Goal: Contribute content: Contribute content

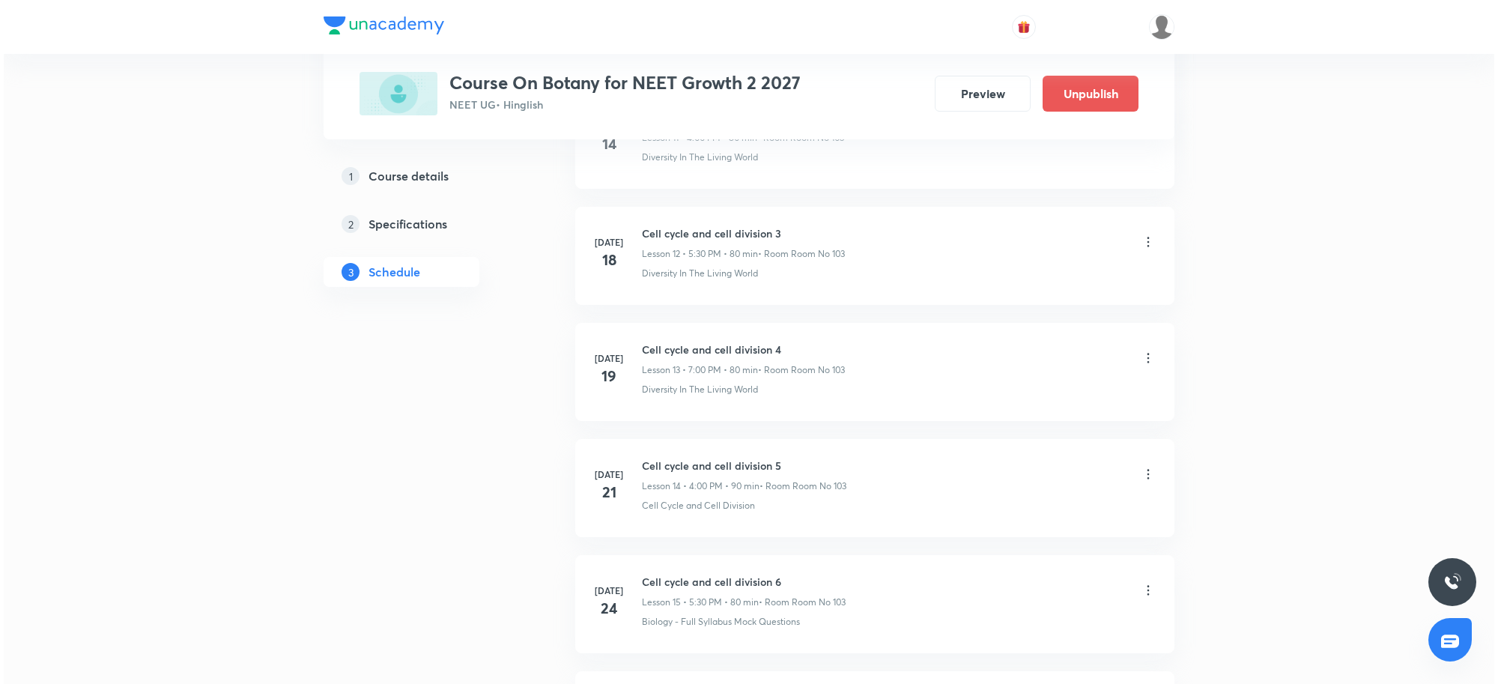
scroll to position [4824, 0]
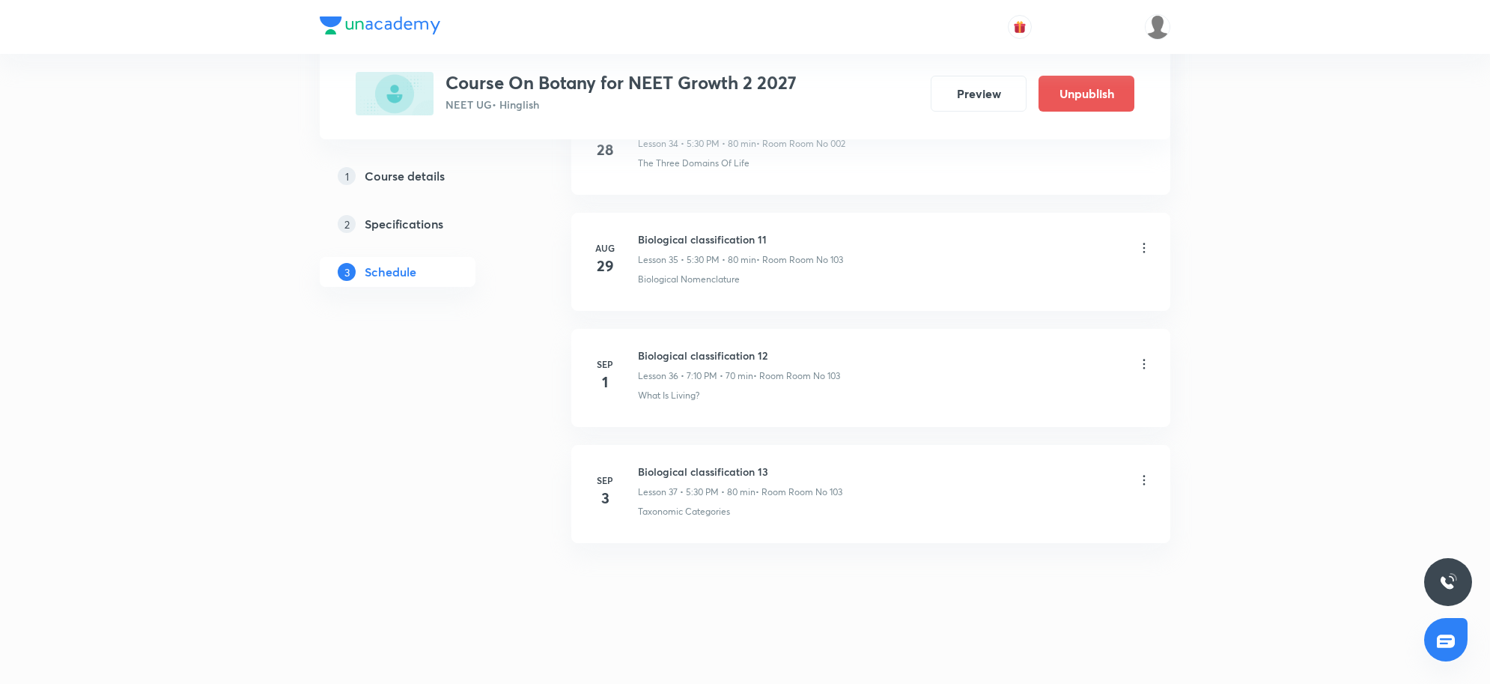
click at [1147, 479] on icon at bounding box center [1144, 480] width 15 height 15
click at [1026, 508] on li "Edit" at bounding box center [1065, 519] width 164 height 28
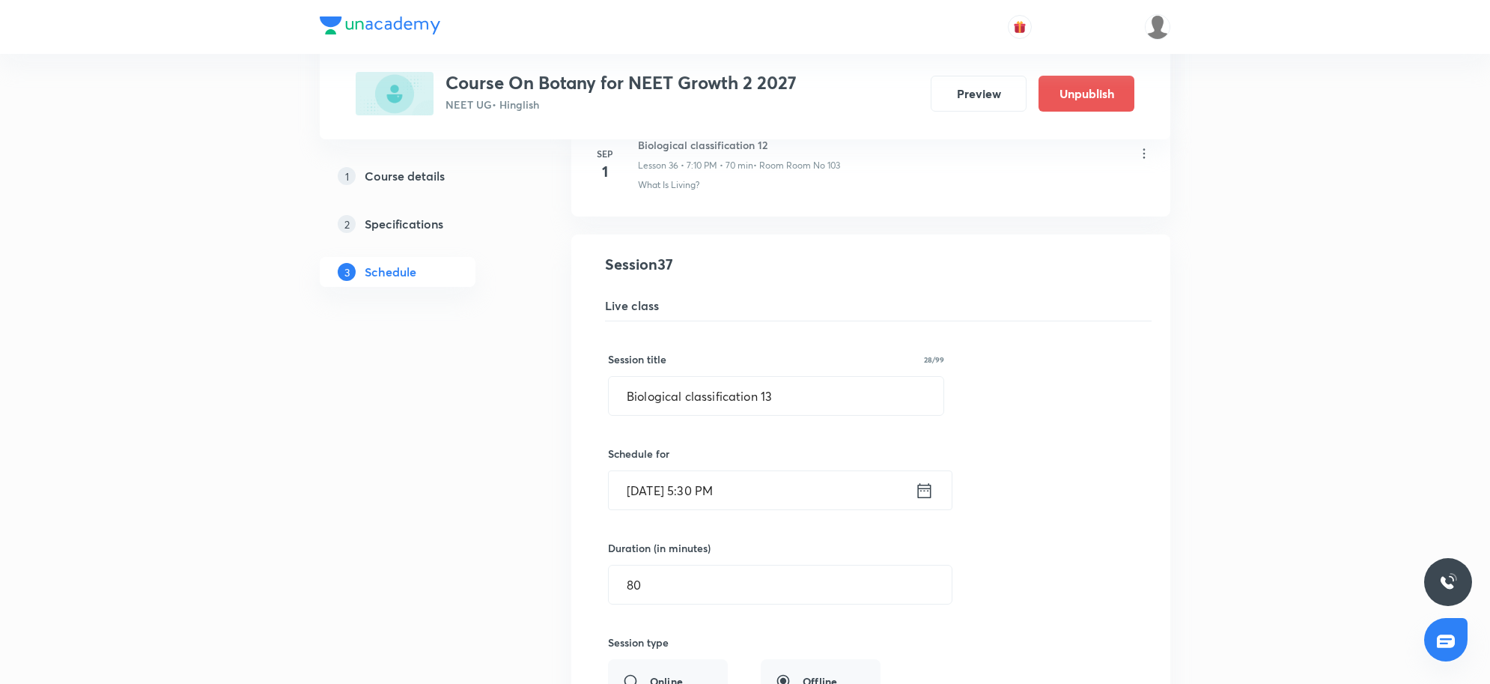
scroll to position [4244, 0]
drag, startPoint x: 811, startPoint y: 420, endPoint x: 382, endPoint y: 436, distance: 429.4
type input "Plant Kingdom"
click at [1073, 431] on div "Session title 13/99 Plant Kingdom ​ Schedule for Sep 3, 2025, 5:30 PM ​ Duratio…" at bounding box center [871, 653] width 526 height 652
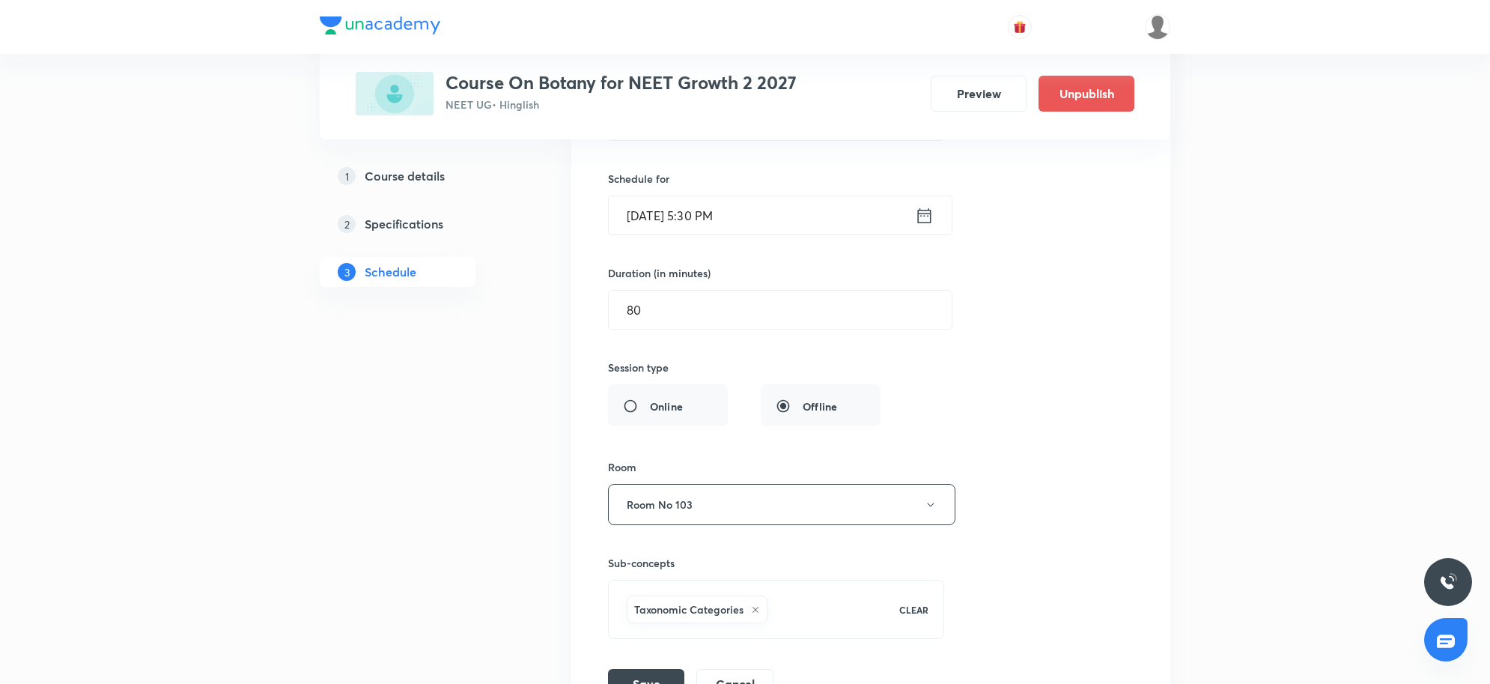
scroll to position [4712, 0]
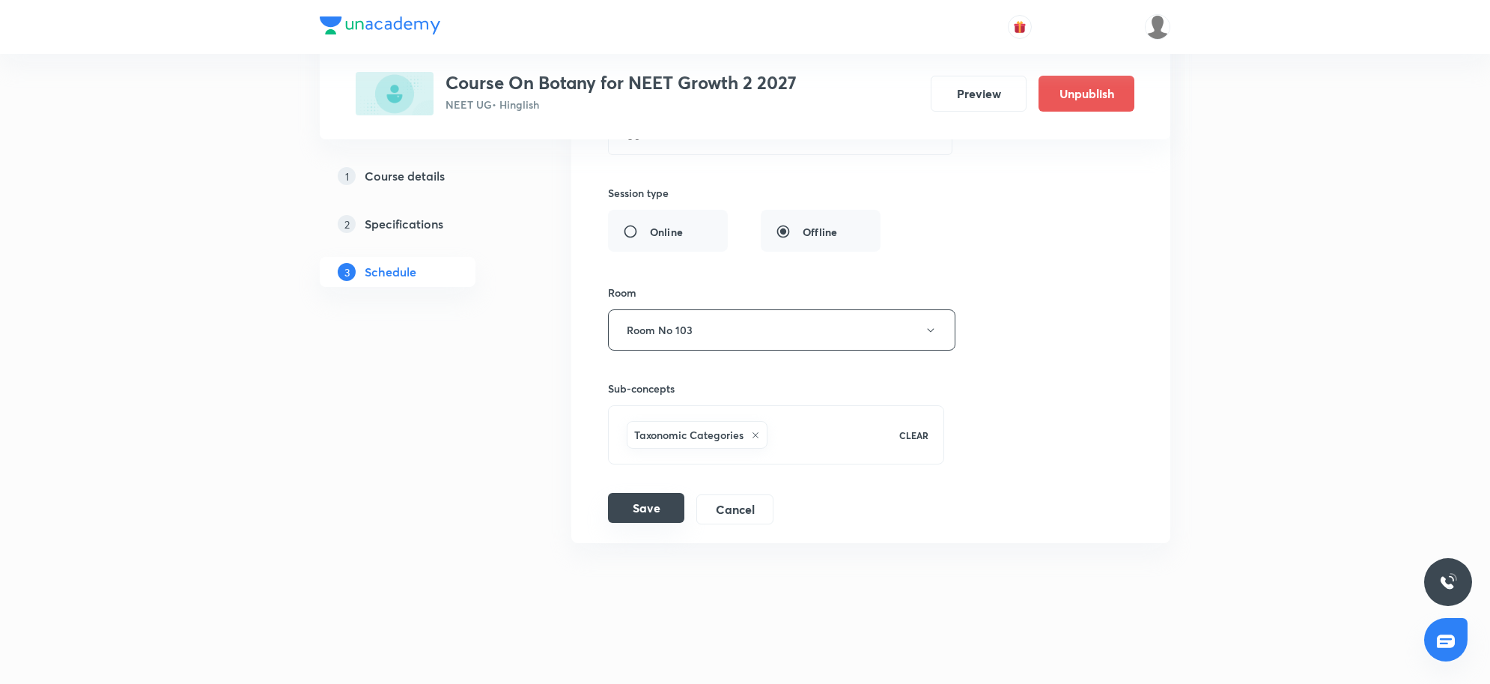
click at [626, 511] on button "Save" at bounding box center [646, 508] width 76 height 30
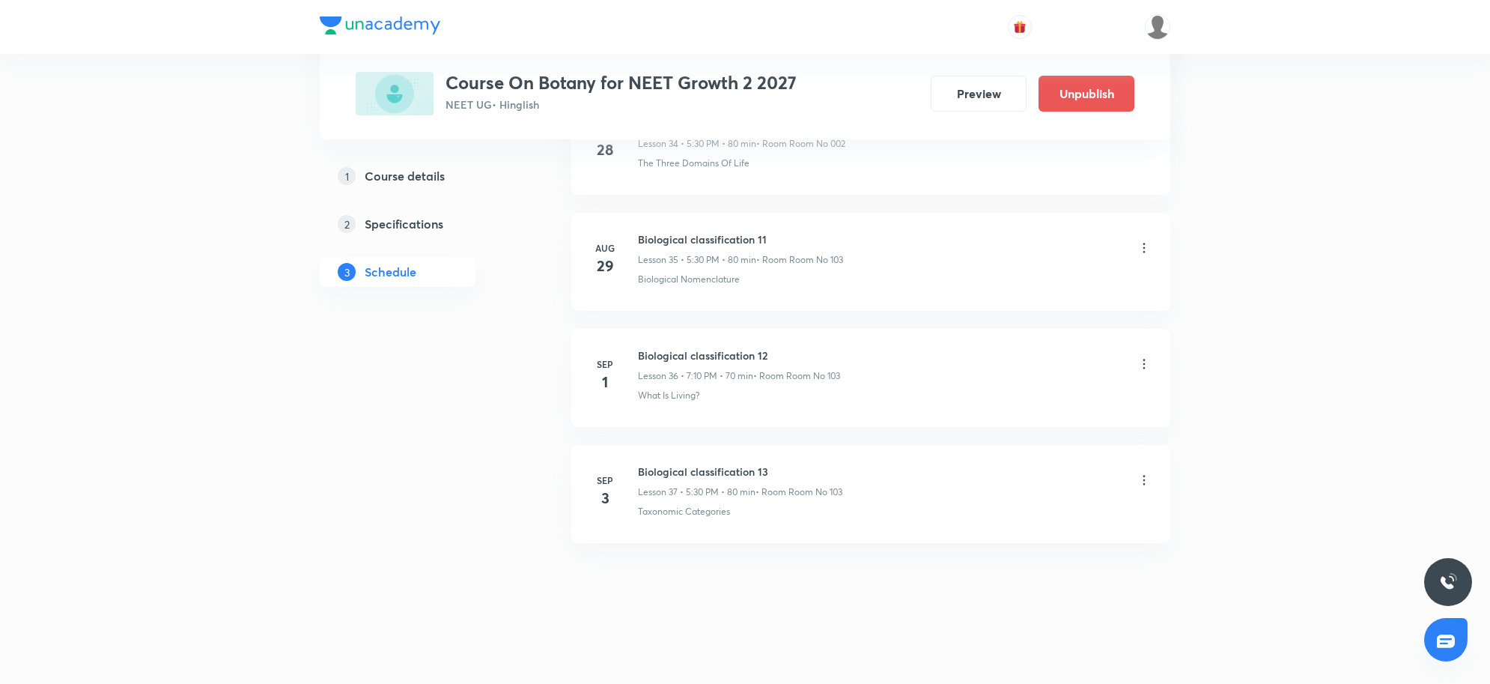
scroll to position [4134, 0]
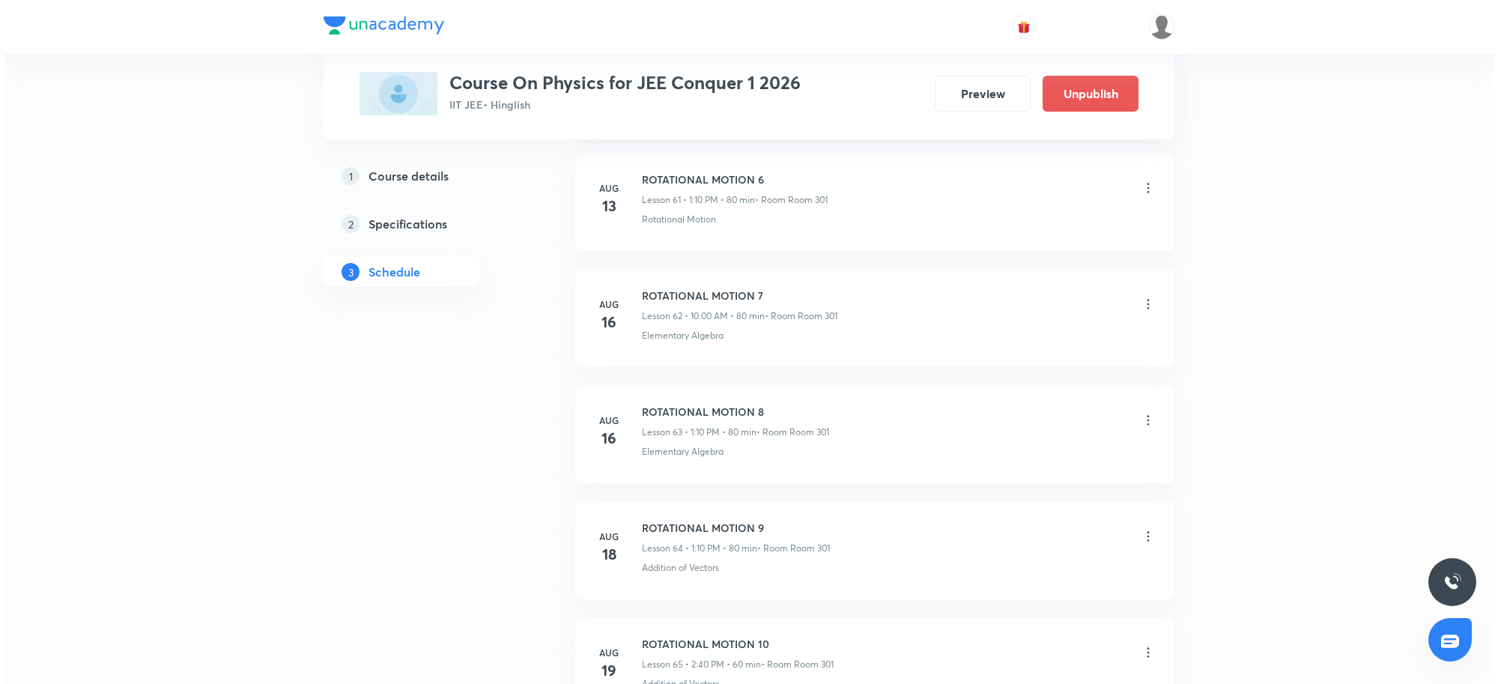
scroll to position [9247, 0]
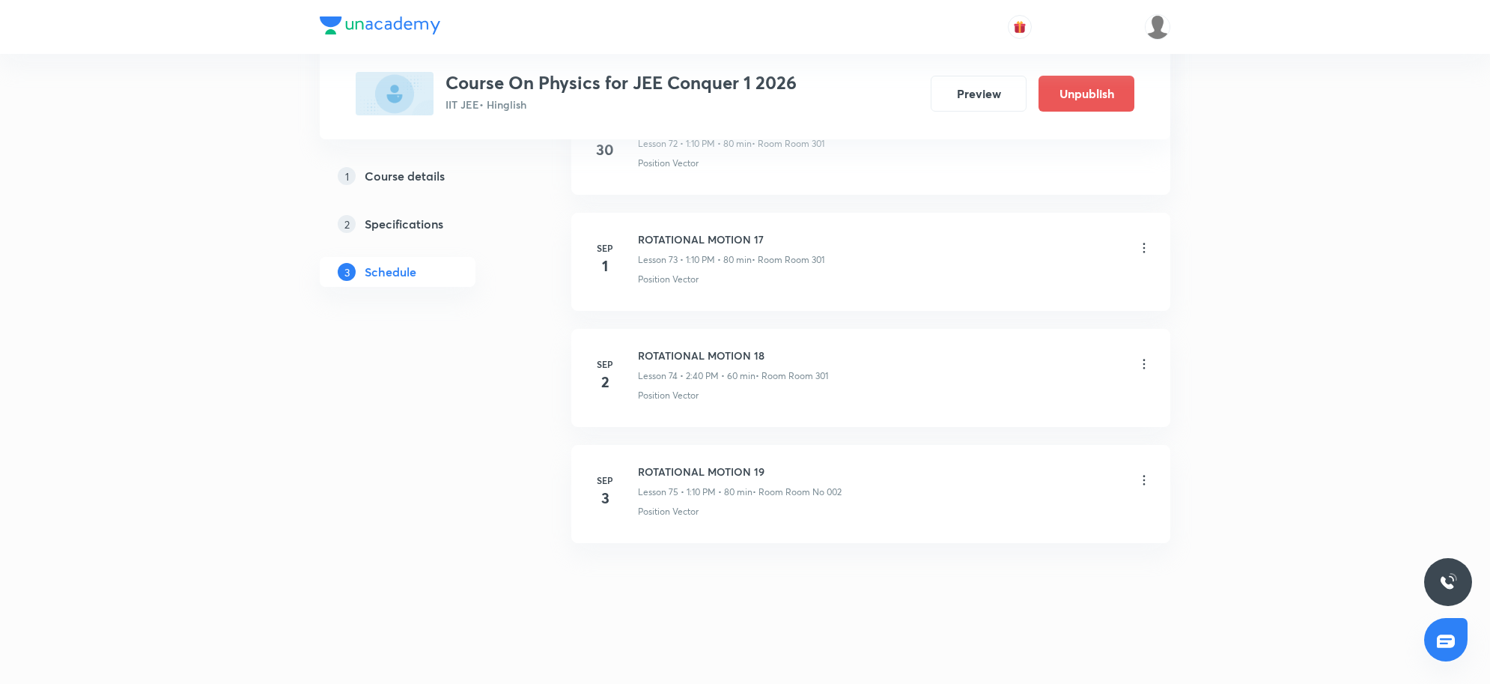
click at [1138, 480] on icon at bounding box center [1144, 480] width 15 height 15
click at [1012, 514] on p "Edit" at bounding box center [1004, 519] width 19 height 16
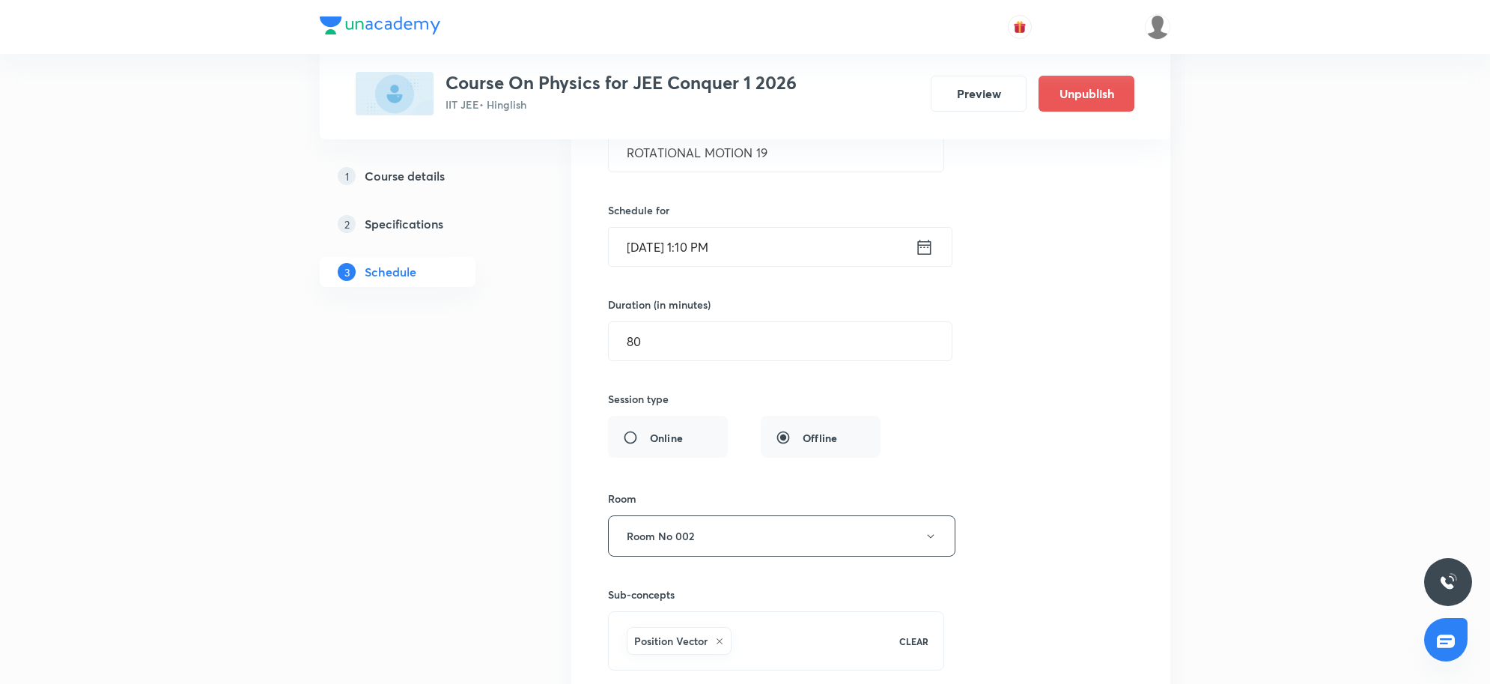
scroll to position [8668, 0]
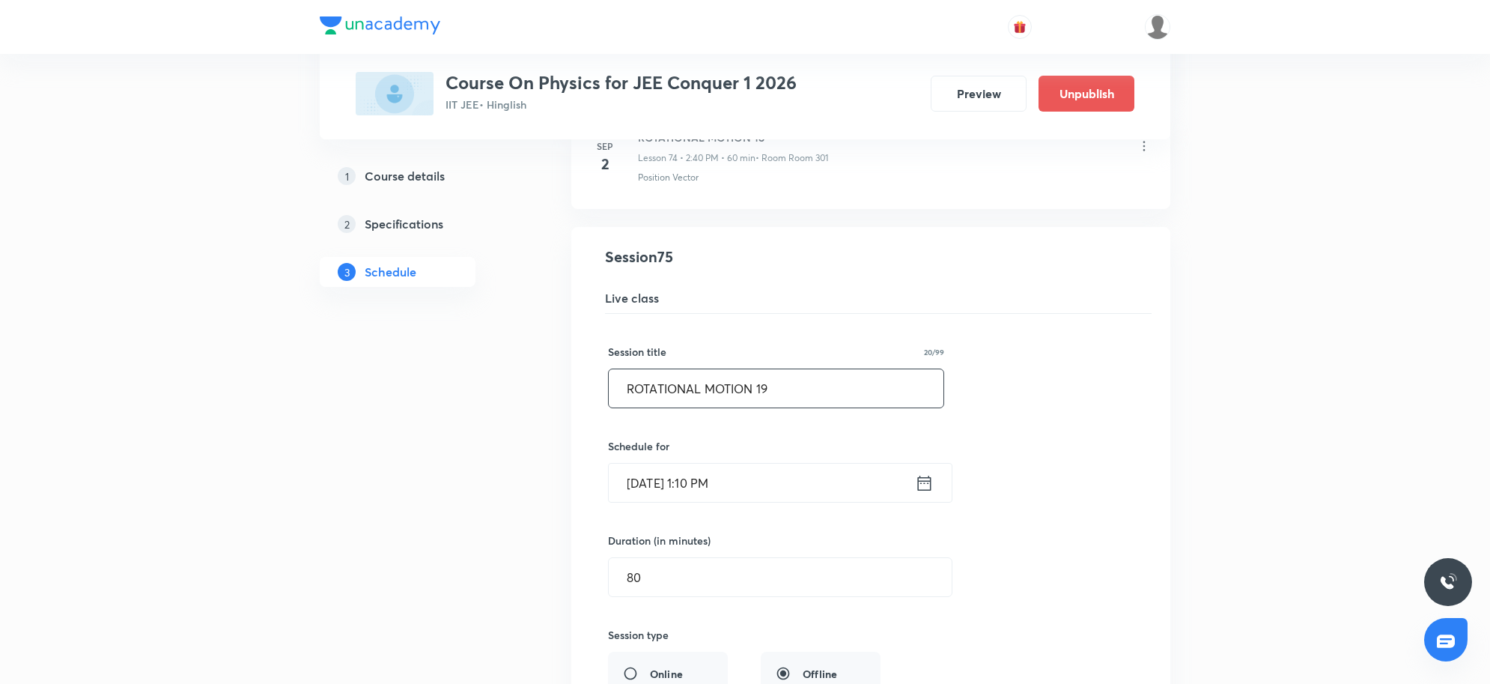
drag, startPoint x: 848, startPoint y: 413, endPoint x: 232, endPoint y: 398, distance: 615.7
type input "Heat and Thermodynamics"
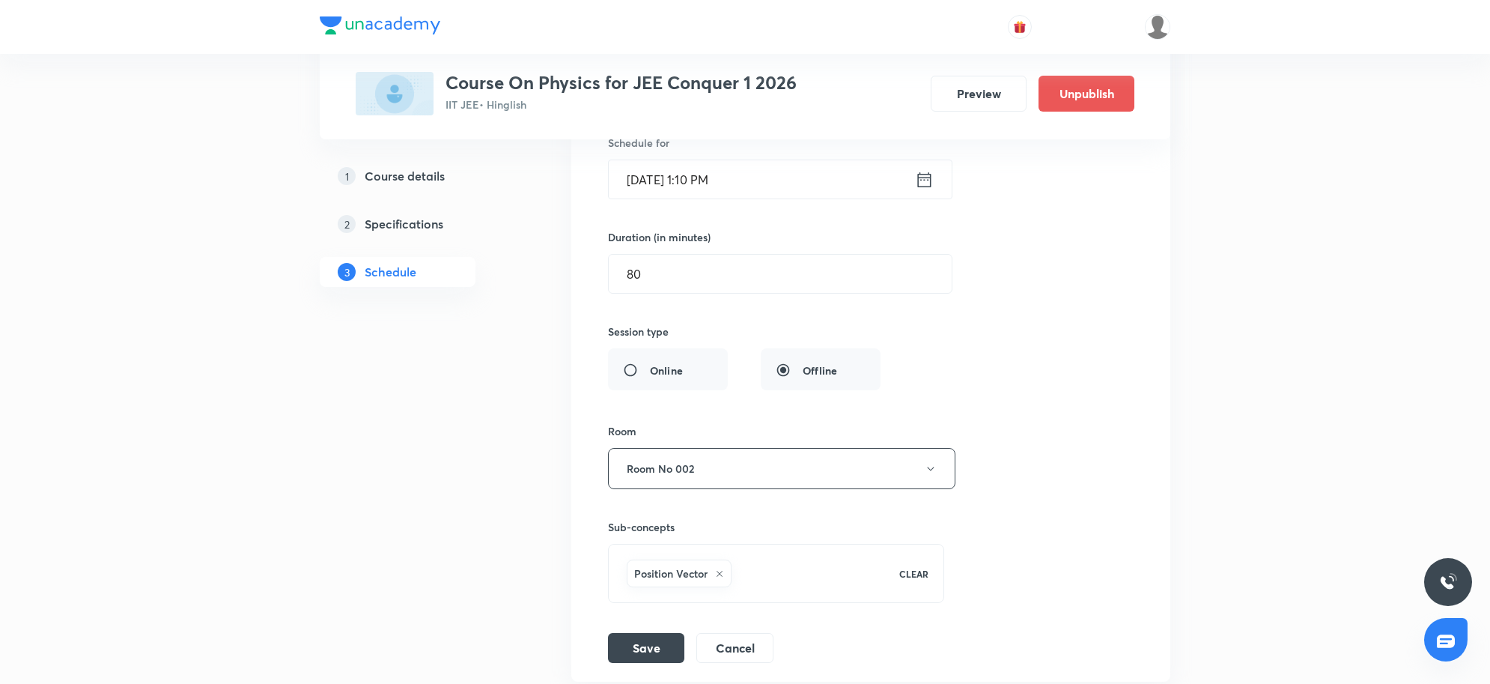
scroll to position [9136, 0]
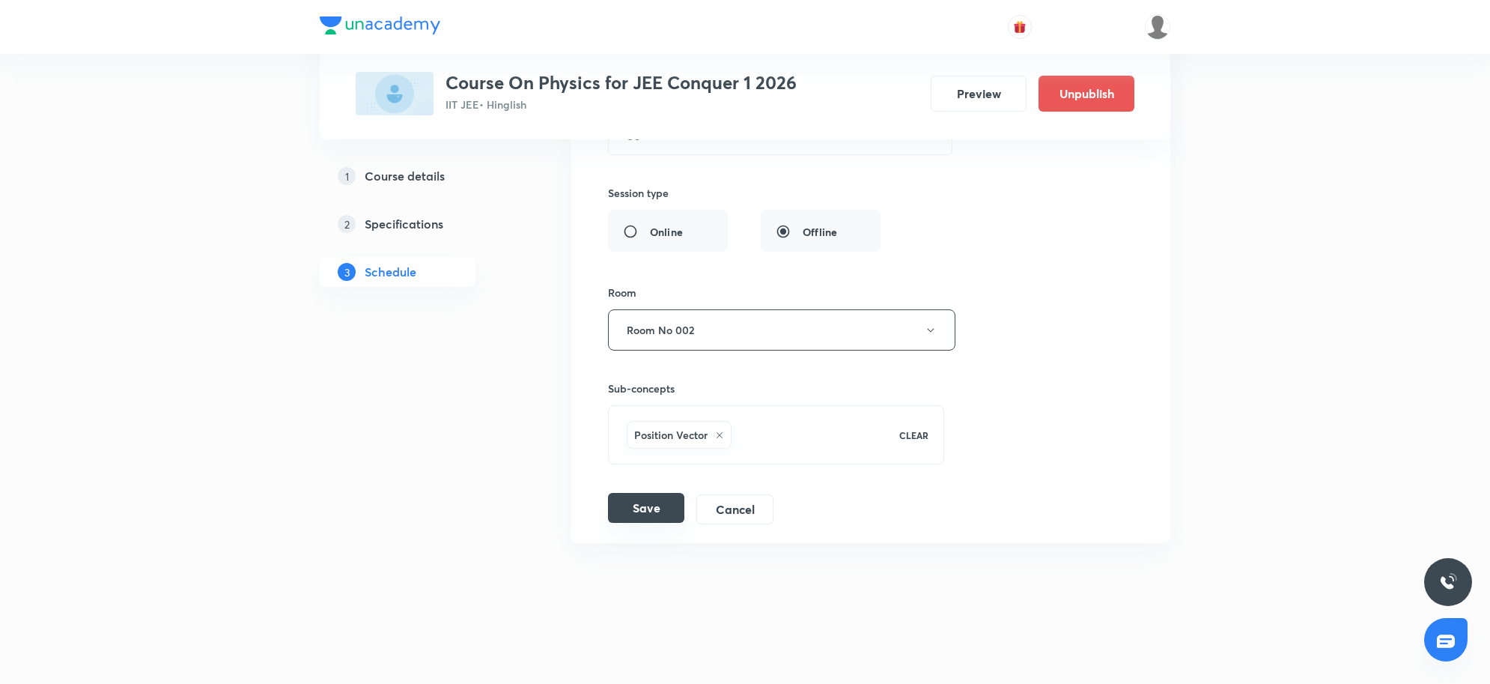
click at [643, 504] on button "Save" at bounding box center [646, 508] width 76 height 30
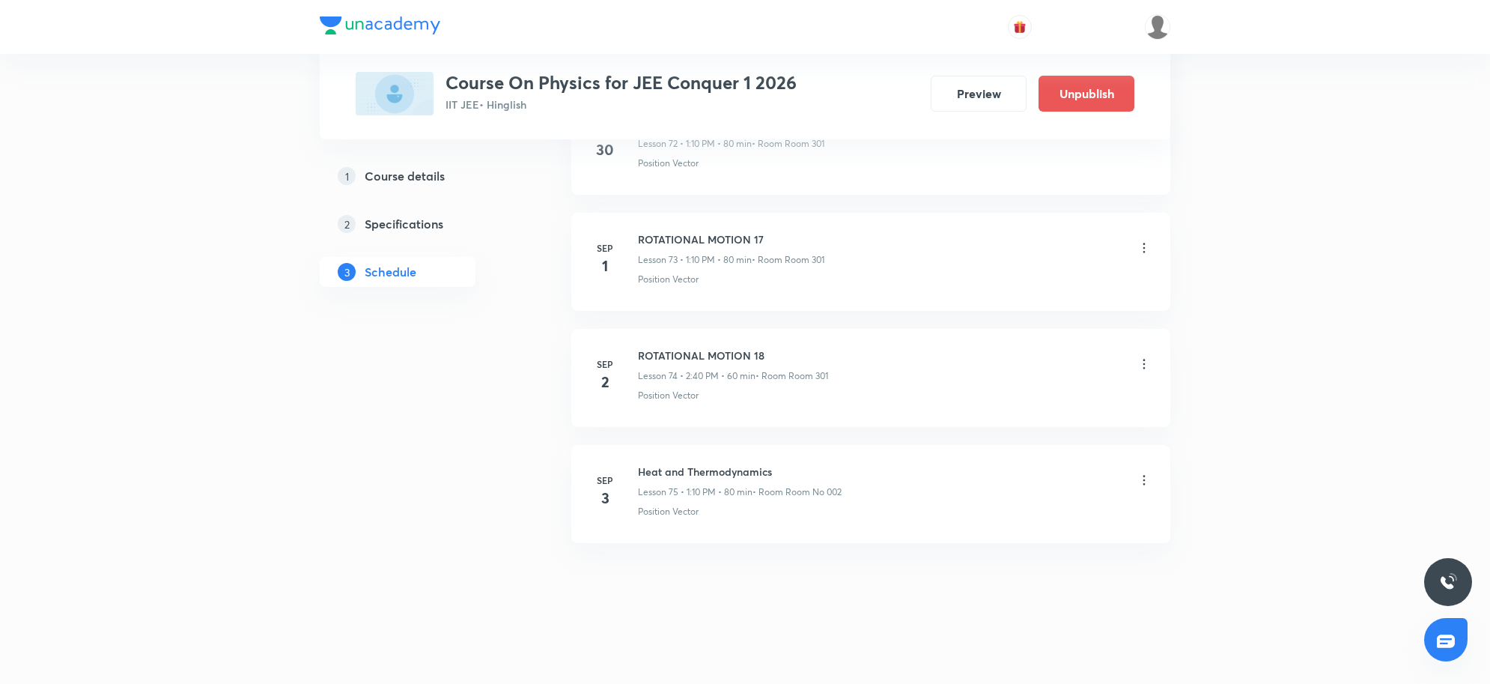
scroll to position [9247, 0]
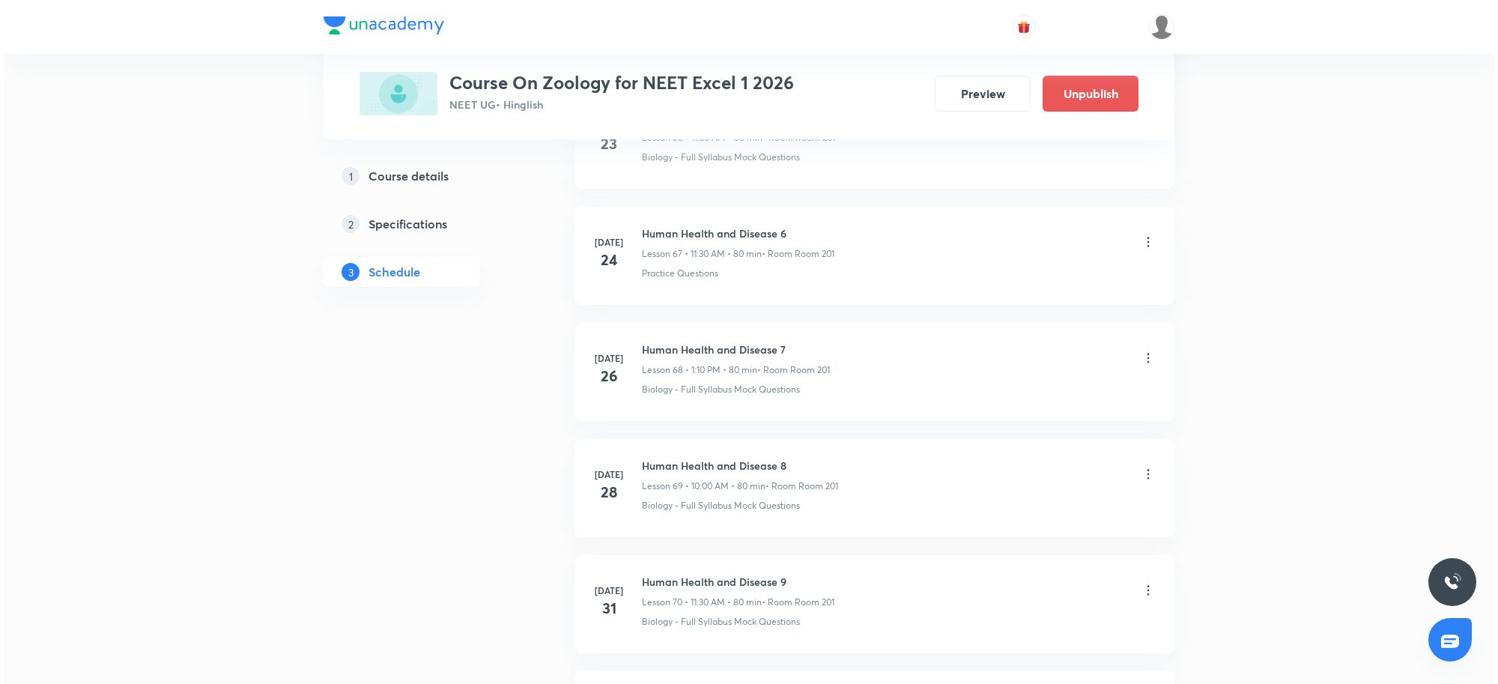
scroll to position [10993, 0]
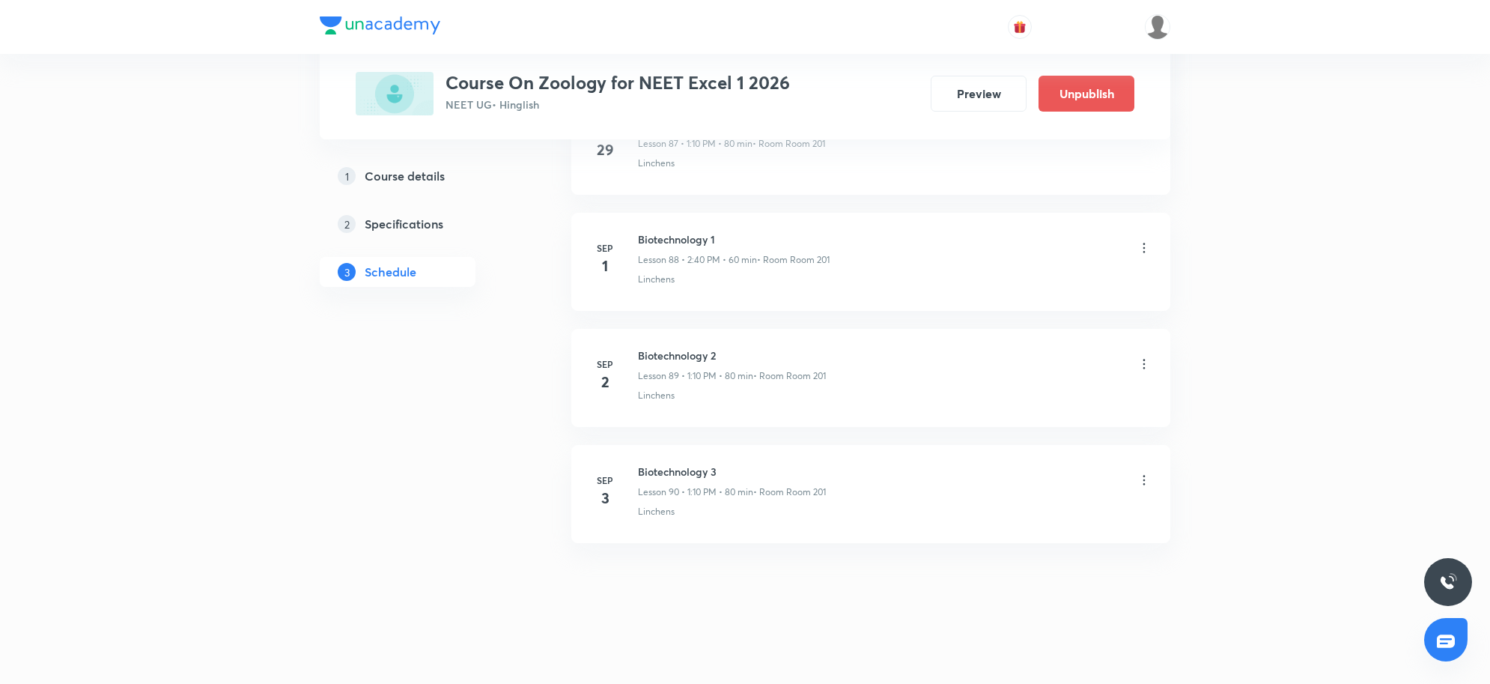
click at [1147, 476] on icon at bounding box center [1144, 480] width 15 height 15
click at [1015, 521] on li "Edit" at bounding box center [1065, 519] width 164 height 28
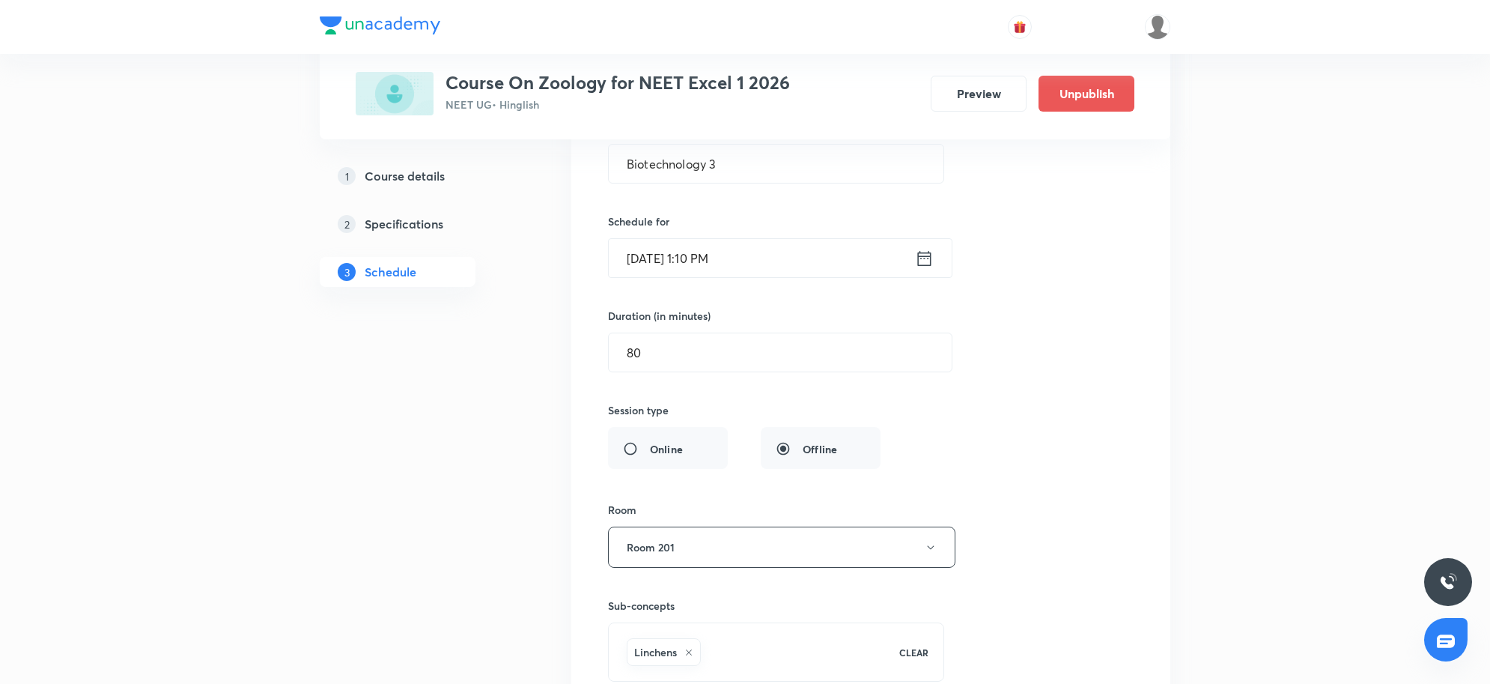
scroll to position [10601, 0]
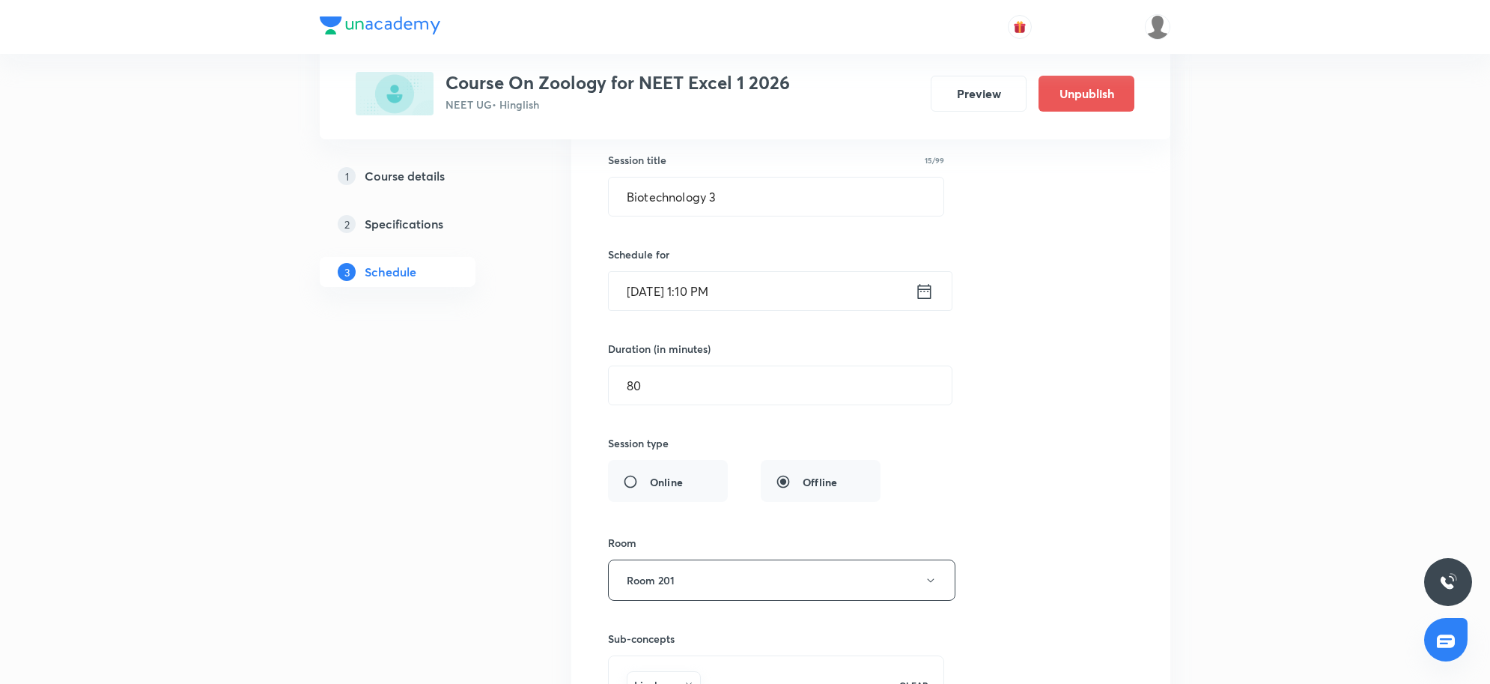
click at [728, 310] on input "Sep 3, 2025, 1:10 PM" at bounding box center [762, 291] width 306 height 38
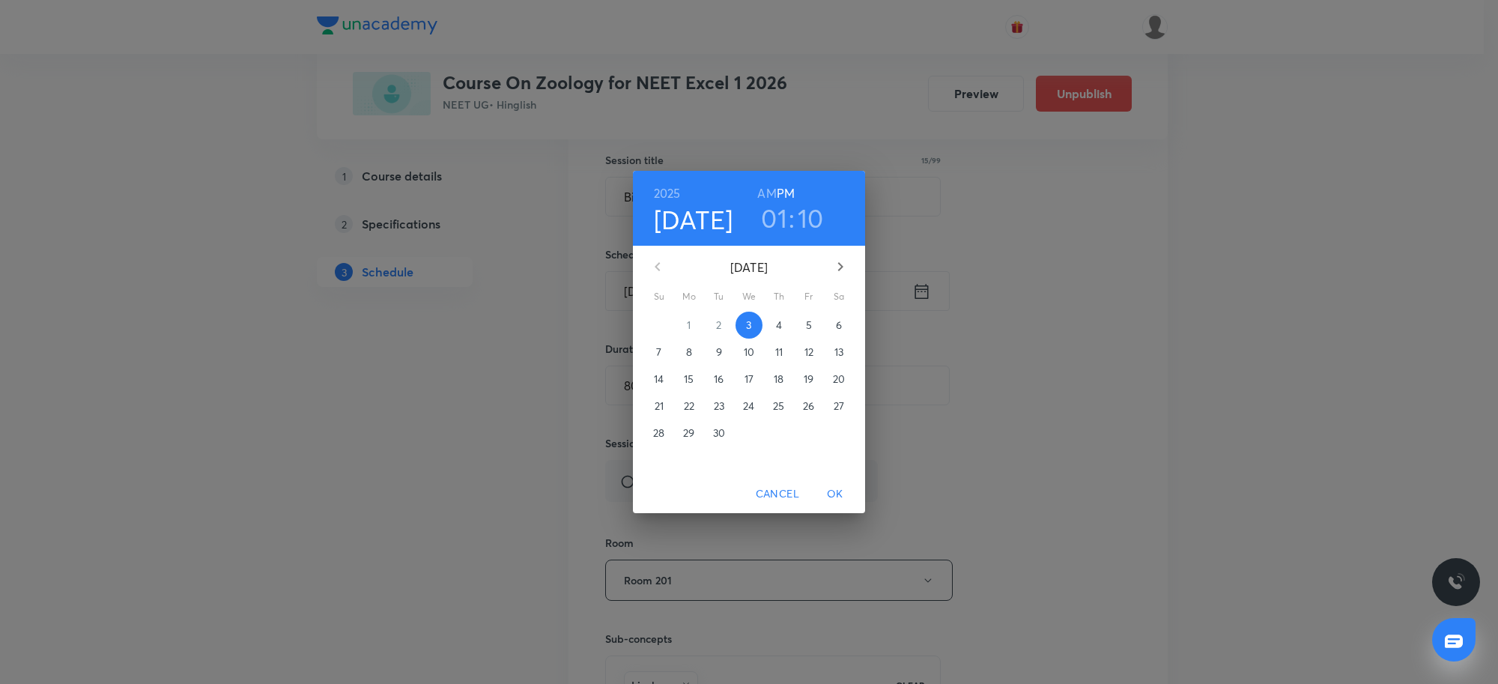
click at [803, 225] on h3 "10" at bounding box center [811, 217] width 26 height 31
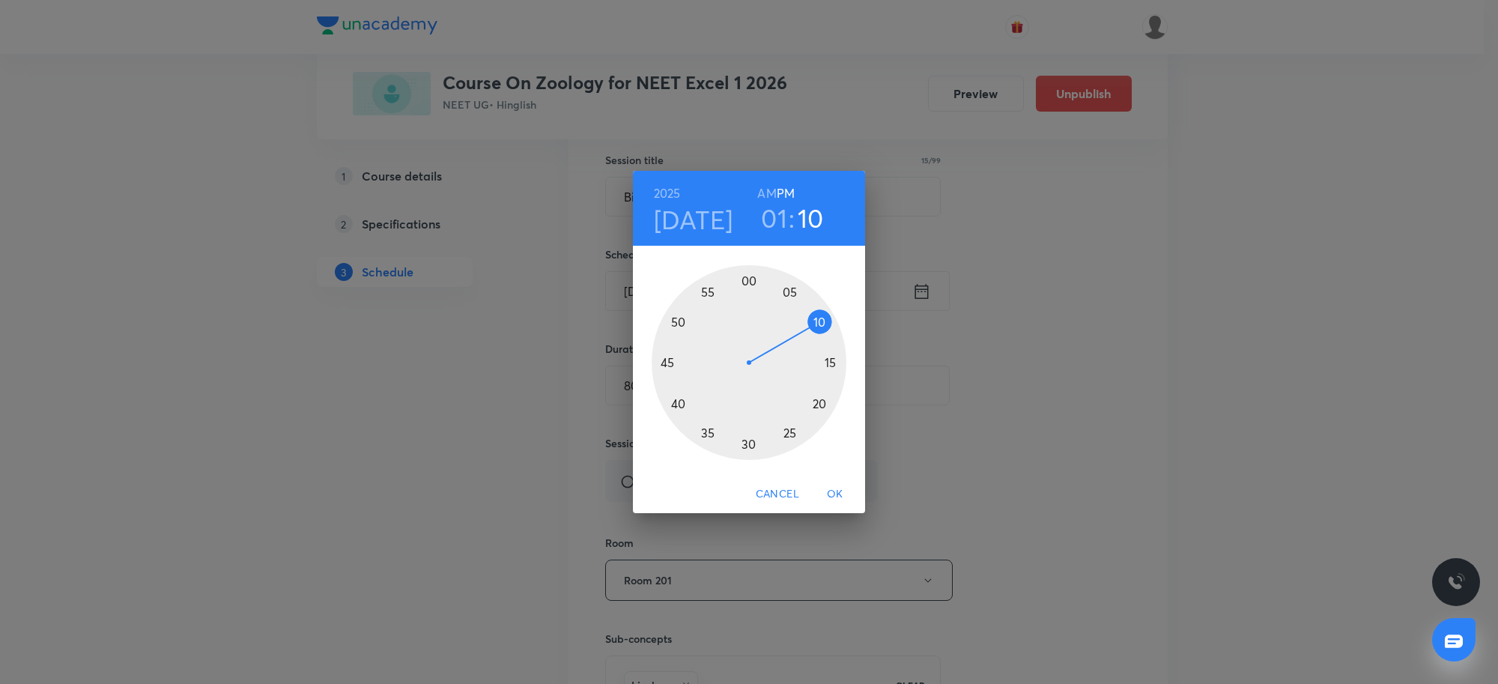
click at [822, 402] on div at bounding box center [749, 362] width 195 height 195
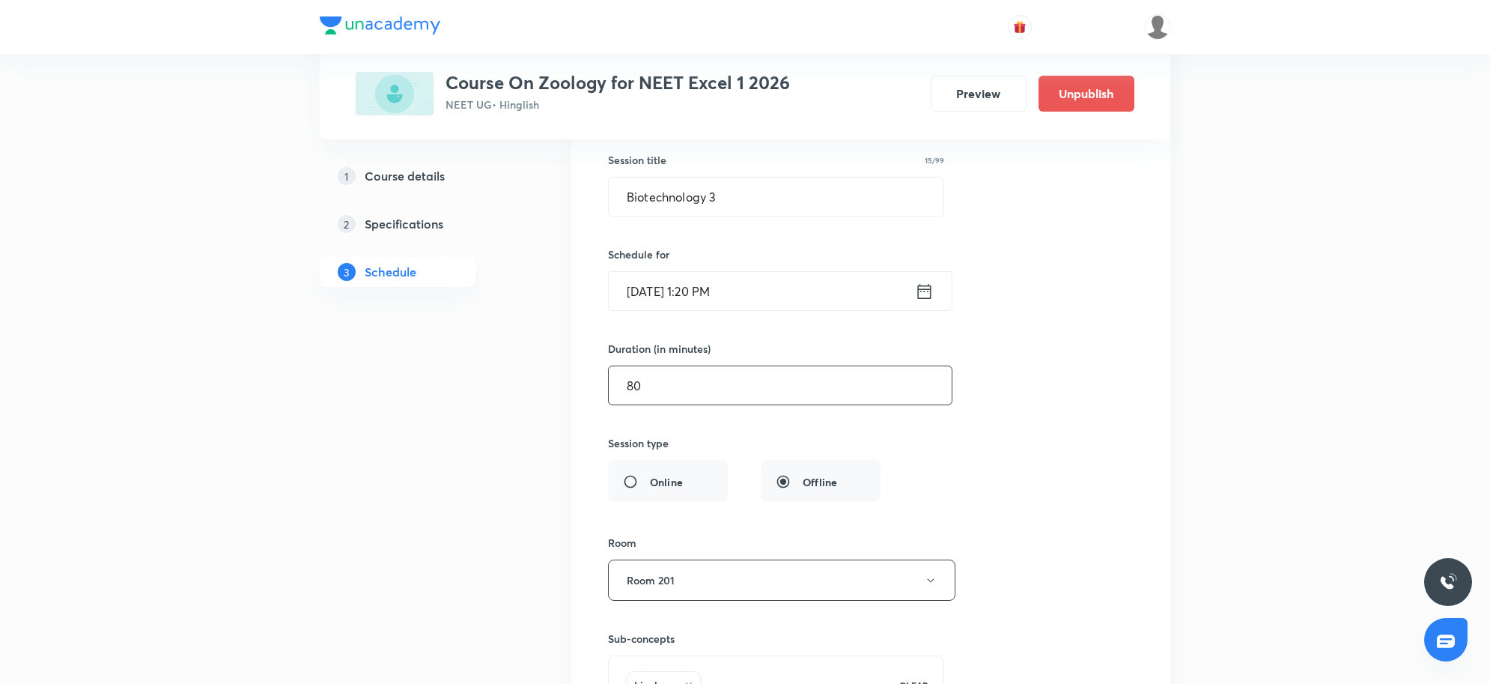
scroll to position [10695, 0]
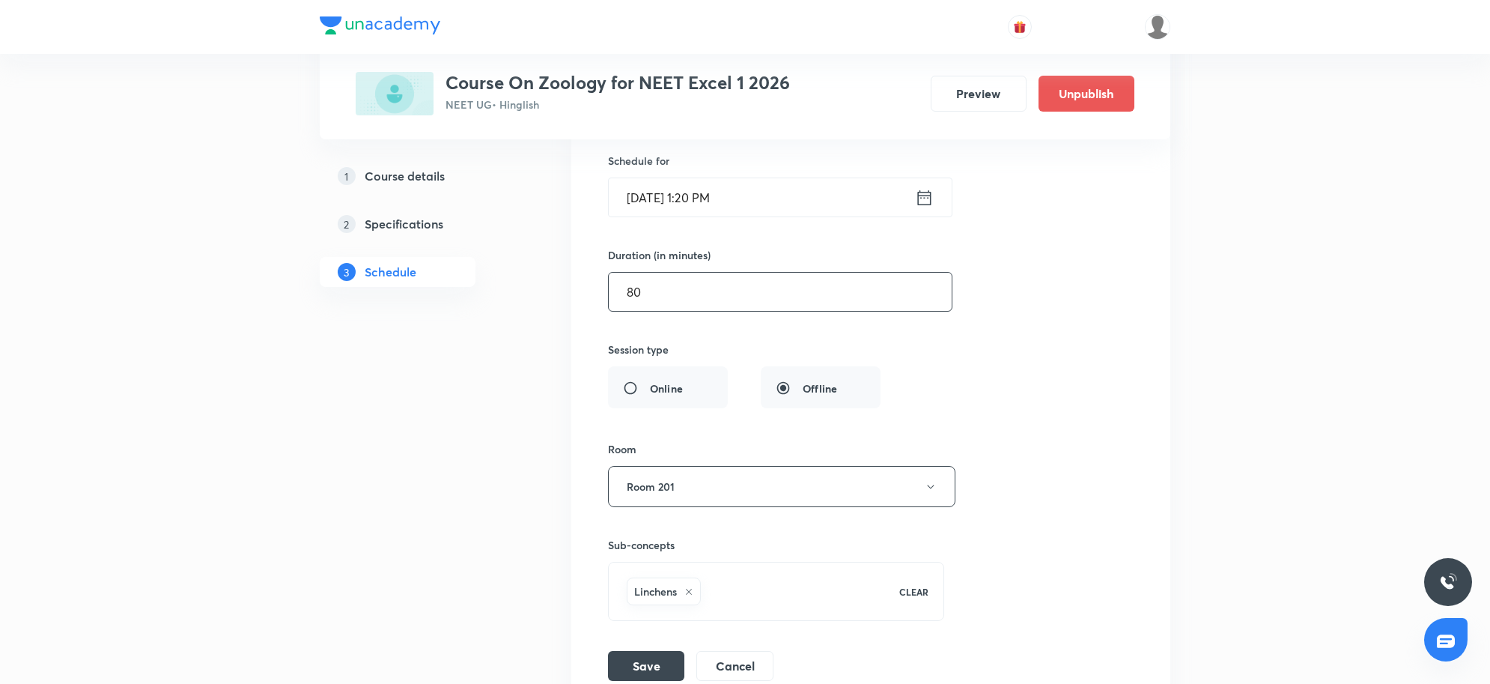
click at [654, 309] on input "80" at bounding box center [780, 292] width 343 height 38
type input "8"
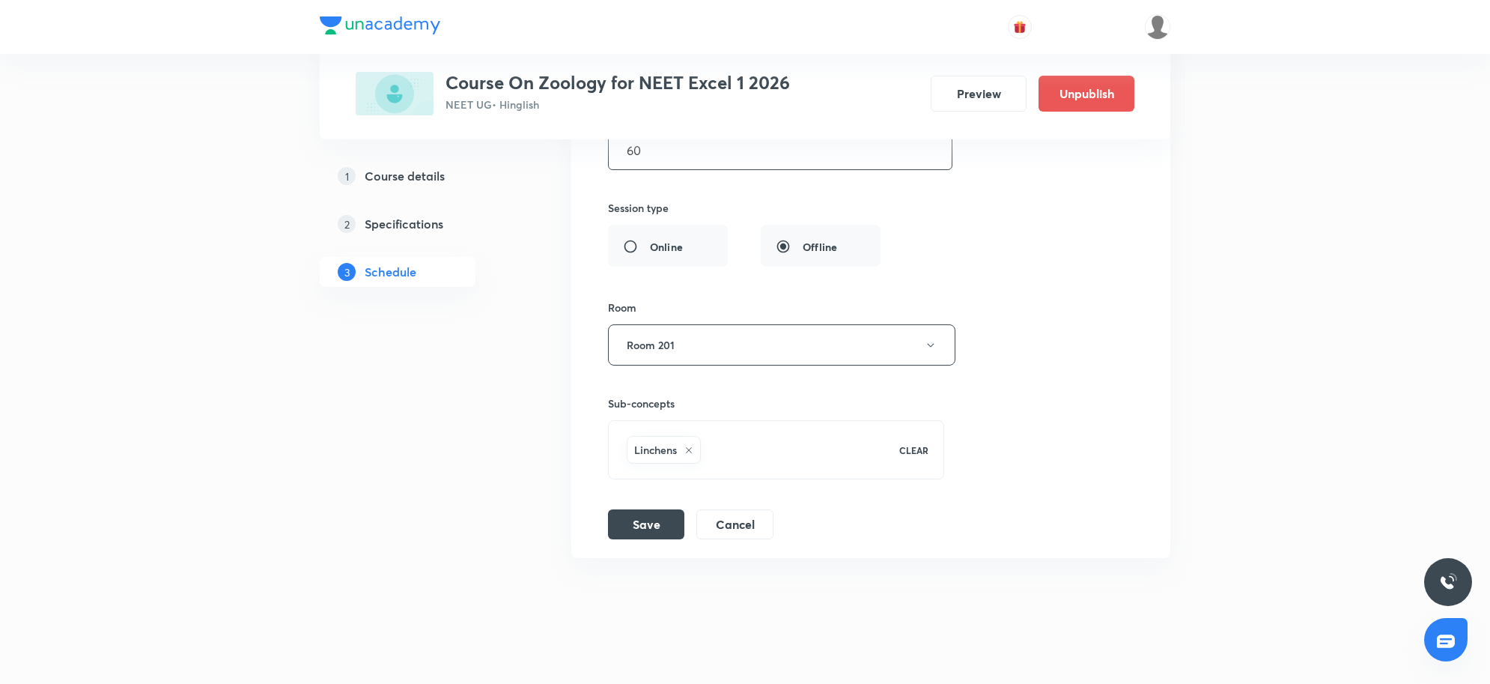
scroll to position [10882, 0]
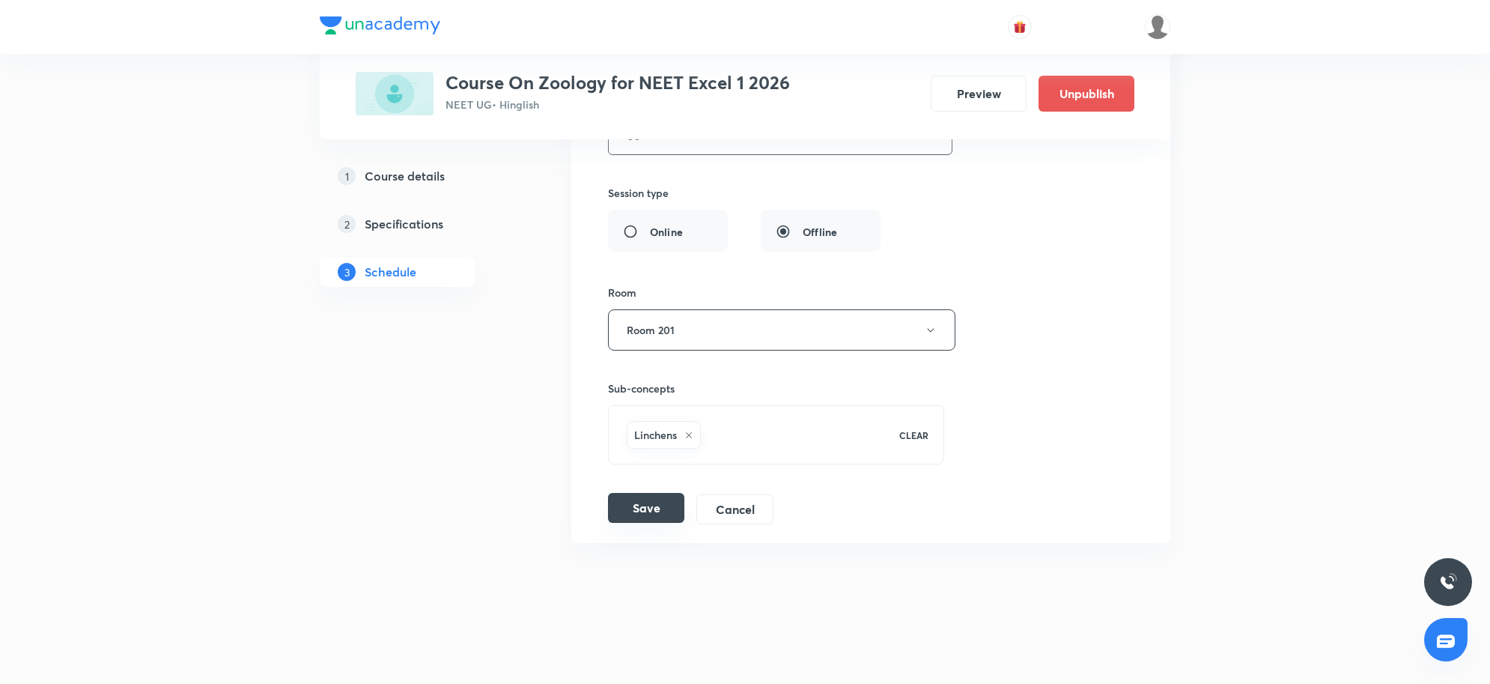
type input "60"
click at [640, 508] on button "Save" at bounding box center [646, 508] width 76 height 30
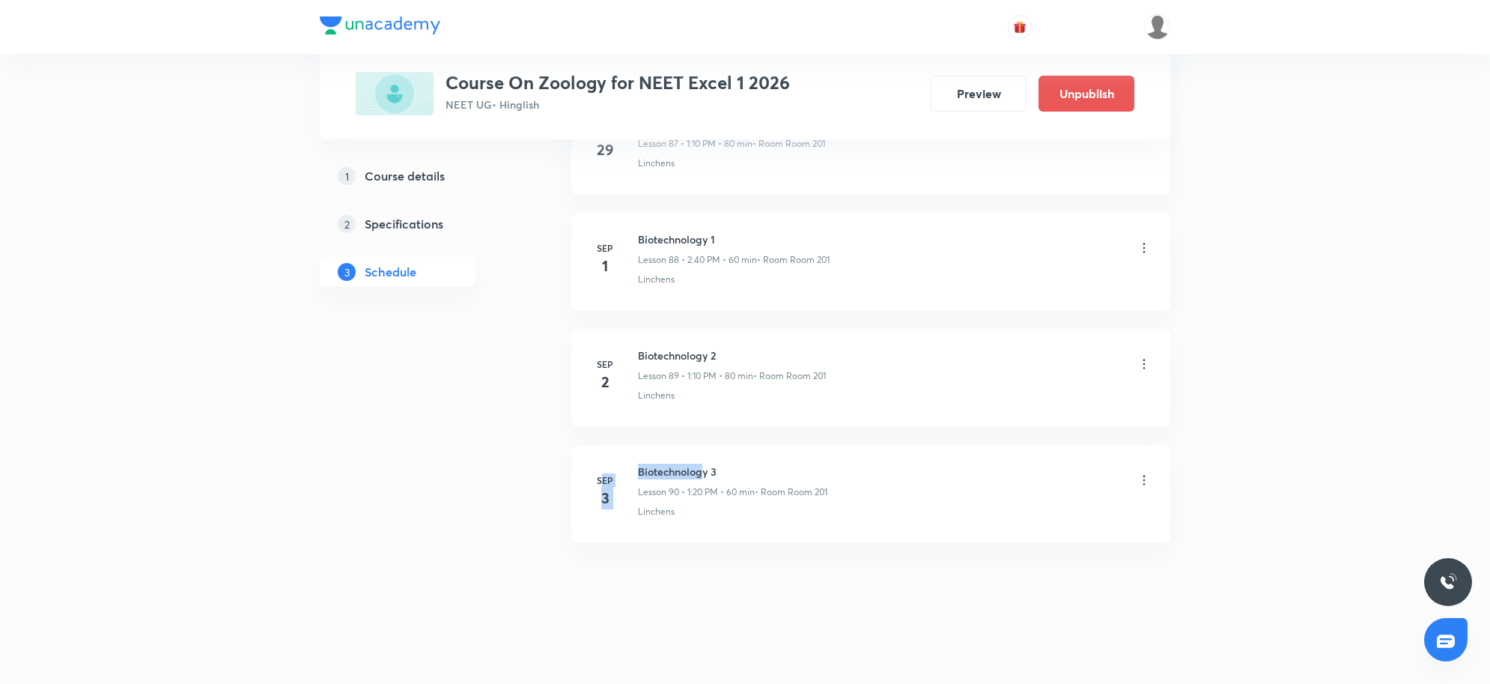
drag, startPoint x: 705, startPoint y: 473, endPoint x: 603, endPoint y: 463, distance: 103.1
click at [603, 463] on li "Sep 3 Biotechnology 3 Lesson 90 • 1:20 PM • 60 min • Room Room 201 Linchens" at bounding box center [870, 494] width 599 height 98
